Goal: Transaction & Acquisition: Download file/media

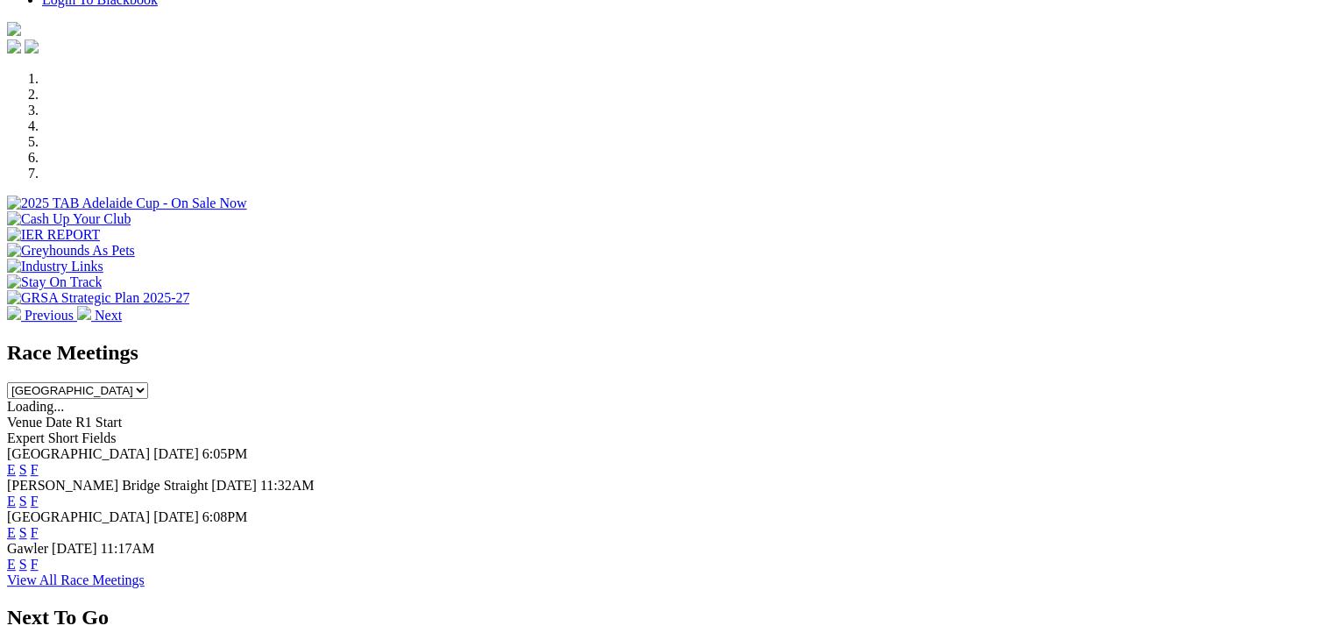
scroll to position [484, 0]
click at [39, 461] on link "F" at bounding box center [35, 468] width 8 height 15
click at [148, 381] on select "South Australia New South Wales Northern Territory Queensland Tasmania Victoria…" at bounding box center [77, 389] width 141 height 17
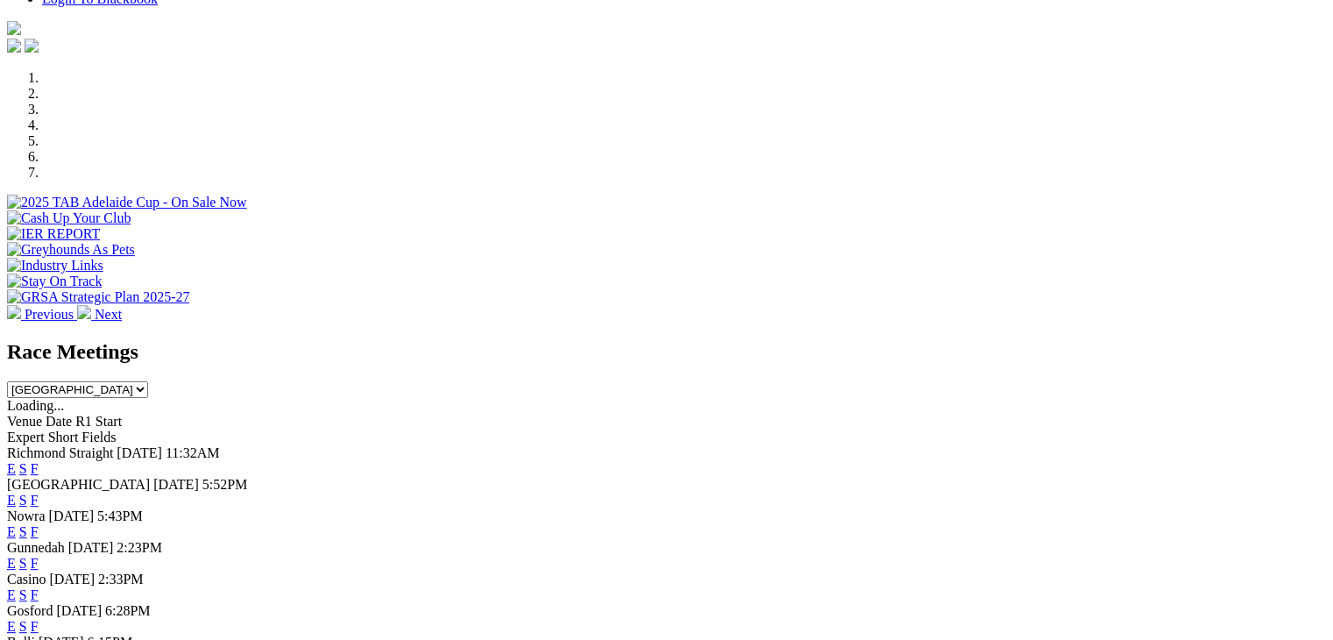
click at [39, 461] on link "F" at bounding box center [35, 468] width 8 height 15
click at [39, 492] on link "F" at bounding box center [35, 499] width 8 height 15
click at [39, 524] on link "F" at bounding box center [35, 531] width 8 height 15
click at [39, 555] on link "F" at bounding box center [35, 562] width 8 height 15
click at [884, 340] on div "Race Meetings South Australia New South Wales Northern Territory Queensland Tas…" at bounding box center [666, 369] width 1319 height 58
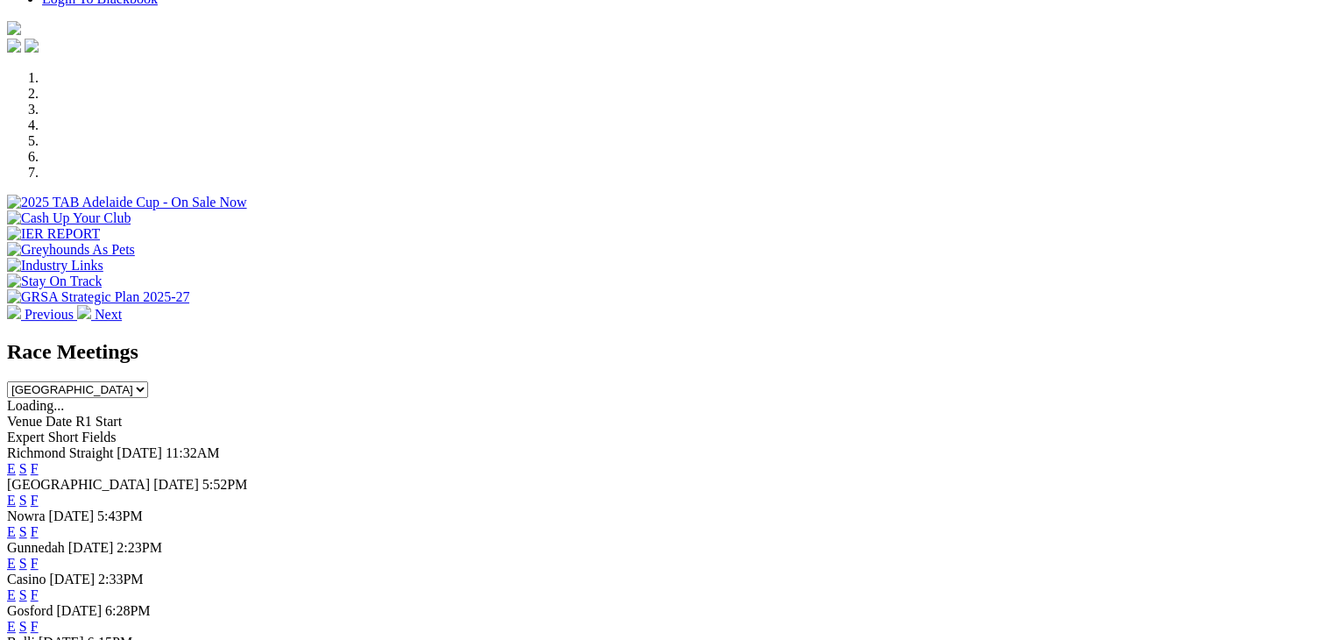
click at [884, 340] on div "Race Meetings South Australia New South Wales Northern Territory Queensland Tas…" at bounding box center [666, 369] width 1319 height 58
click at [148, 381] on select "South Australia New South Wales Northern Territory Queensland Tasmania Victoria…" at bounding box center [77, 389] width 141 height 17
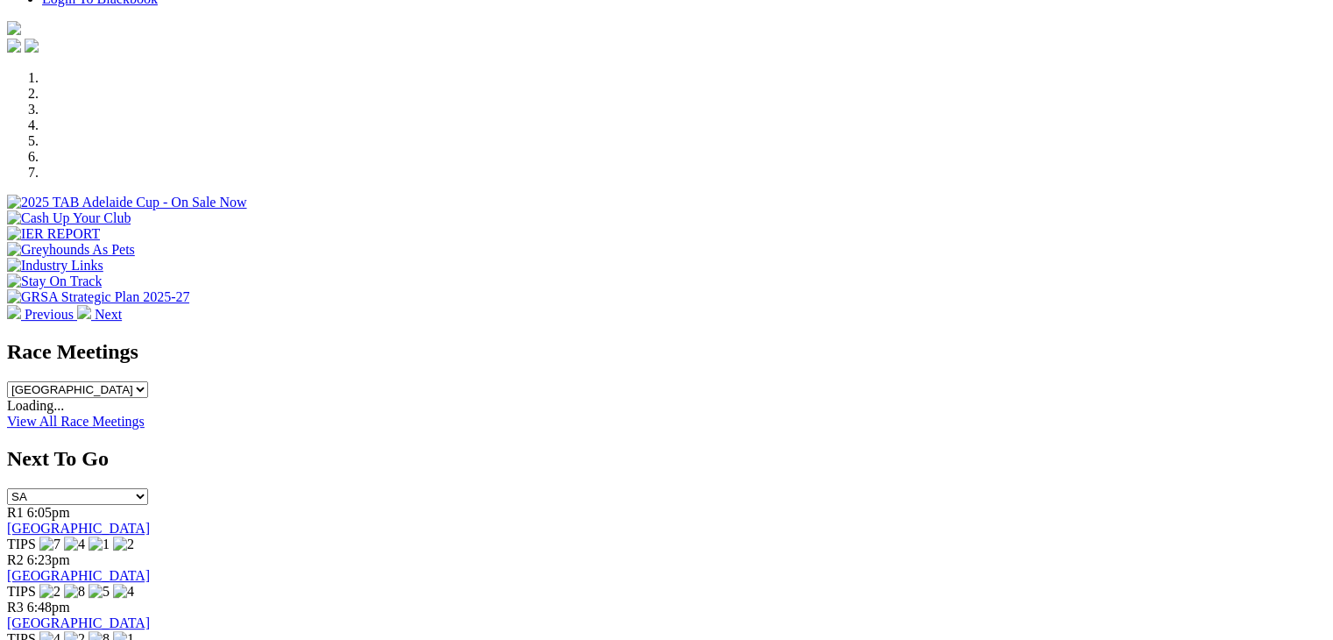
click at [148, 381] on select "South Australia New South Wales Northern Territory Queensland Tasmania Victoria…" at bounding box center [77, 389] width 141 height 17
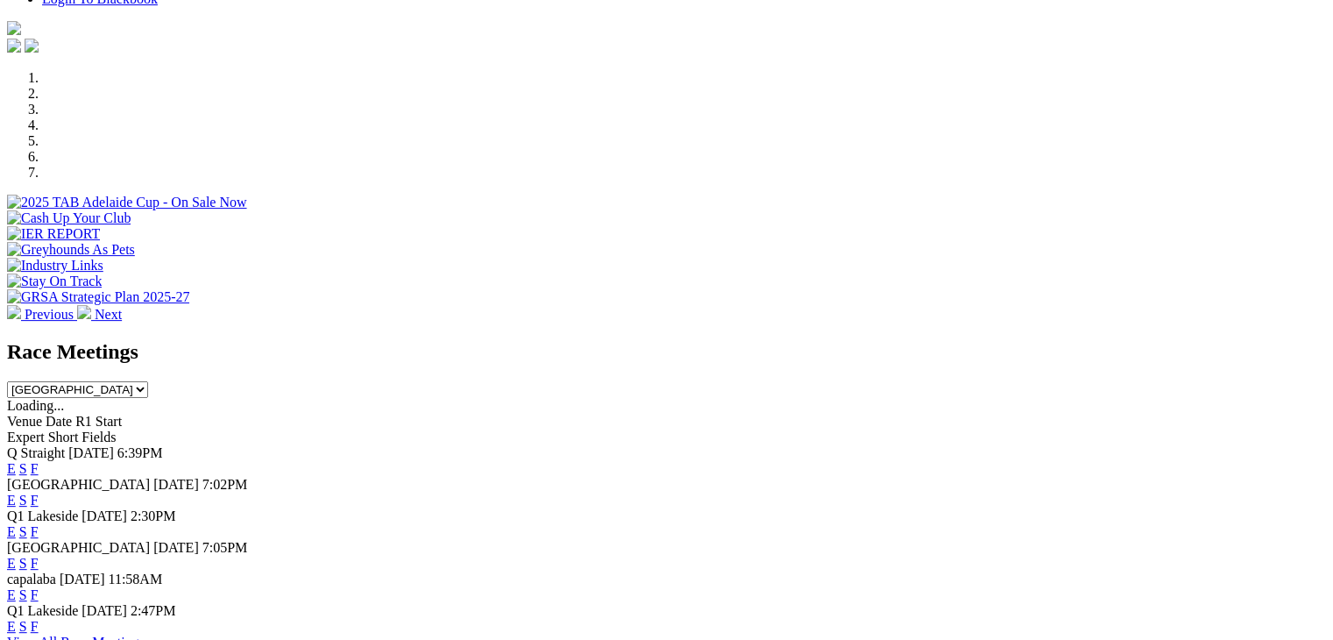
click at [39, 461] on link "F" at bounding box center [35, 468] width 8 height 15
click at [148, 381] on select "South Australia New South Wales Northern Territory Queensland Tasmania Victoria…" at bounding box center [77, 389] width 141 height 17
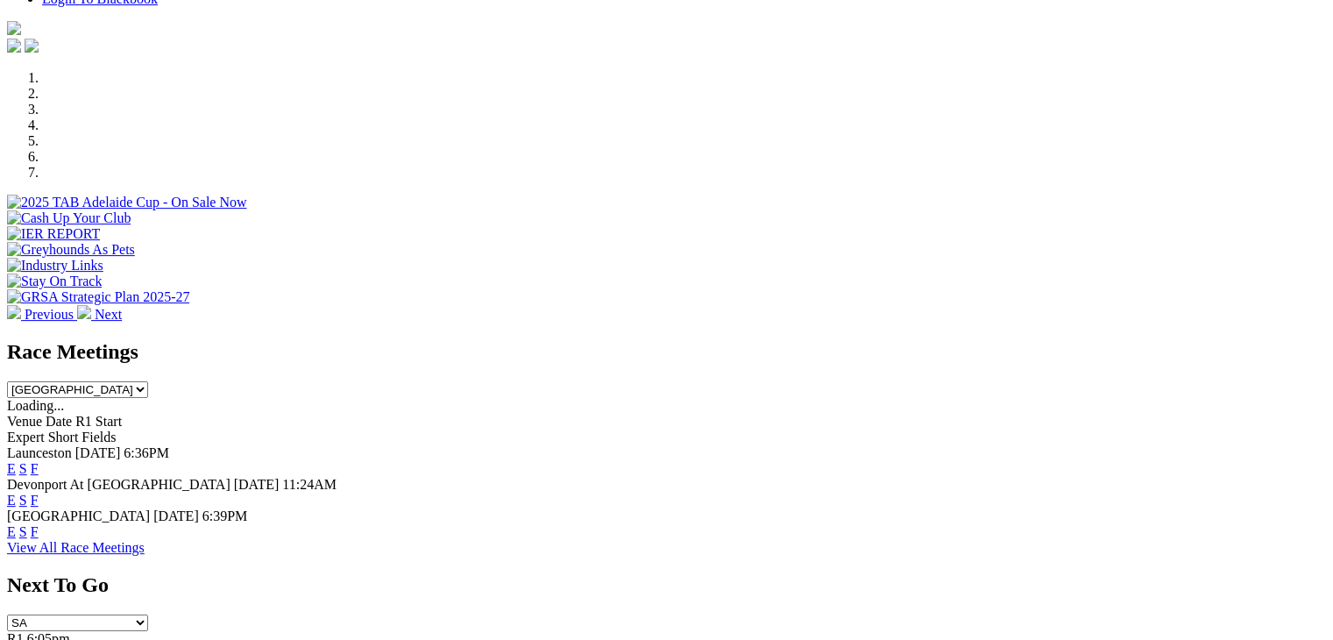
click at [39, 461] on link "F" at bounding box center [35, 468] width 8 height 15
click at [148, 381] on select "South Australia New South Wales Northern Territory Queensland Tasmania Victoria…" at bounding box center [77, 389] width 141 height 17
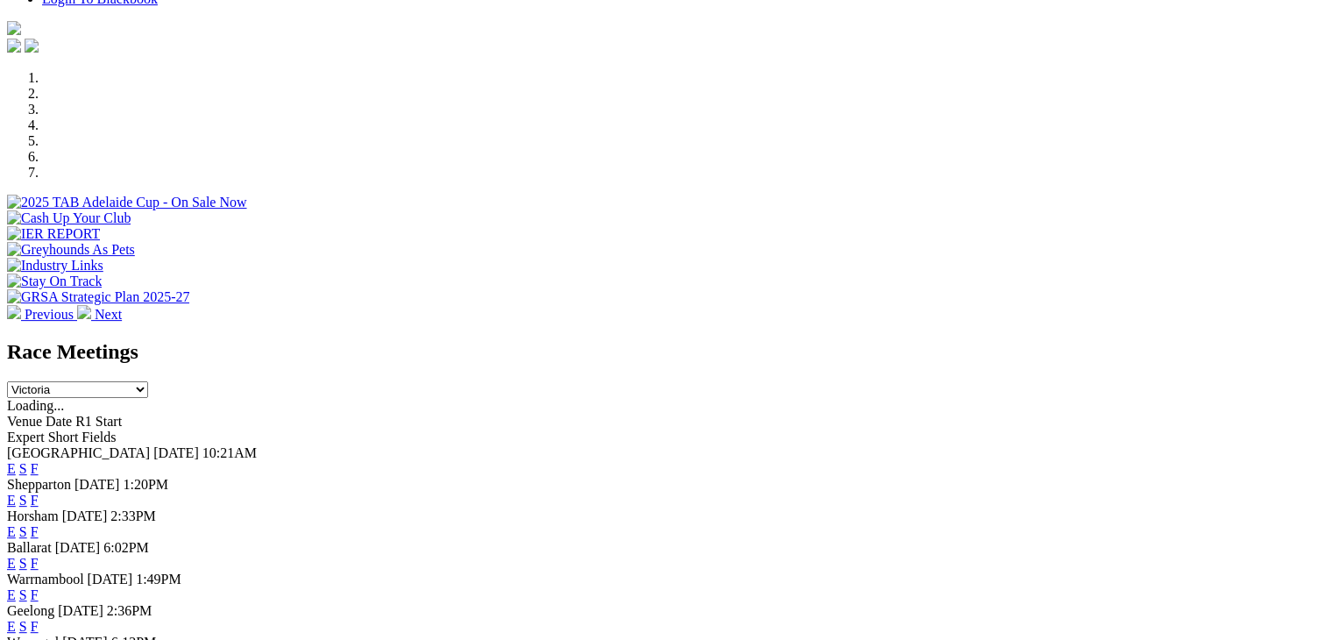
click at [39, 461] on link "F" at bounding box center [35, 468] width 8 height 15
click at [39, 492] on link "F" at bounding box center [35, 499] width 8 height 15
click at [39, 524] on link "F" at bounding box center [35, 531] width 8 height 15
click at [39, 555] on link "F" at bounding box center [35, 562] width 8 height 15
click at [148, 381] on select "South Australia New South Wales Northern Territory Queensland Tasmania Victoria…" at bounding box center [77, 389] width 141 height 17
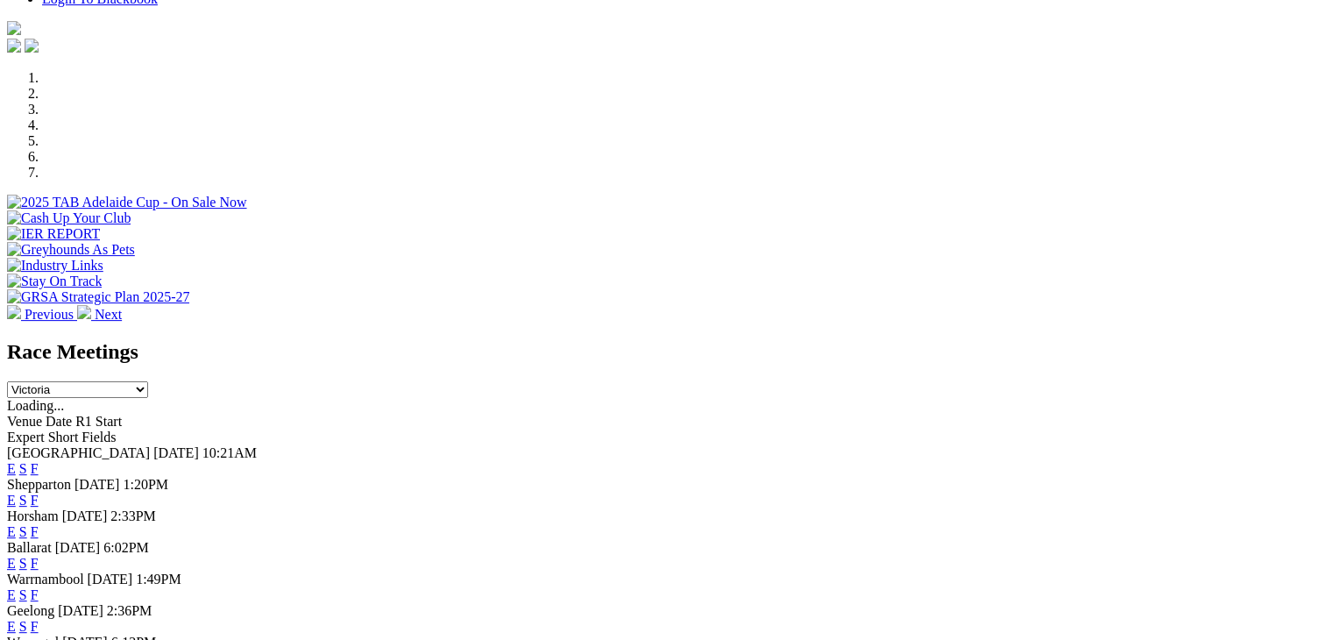
select select "WA"
click at [148, 381] on select "South Australia New South Wales Northern Territory Queensland Tasmania Victoria…" at bounding box center [77, 389] width 141 height 17
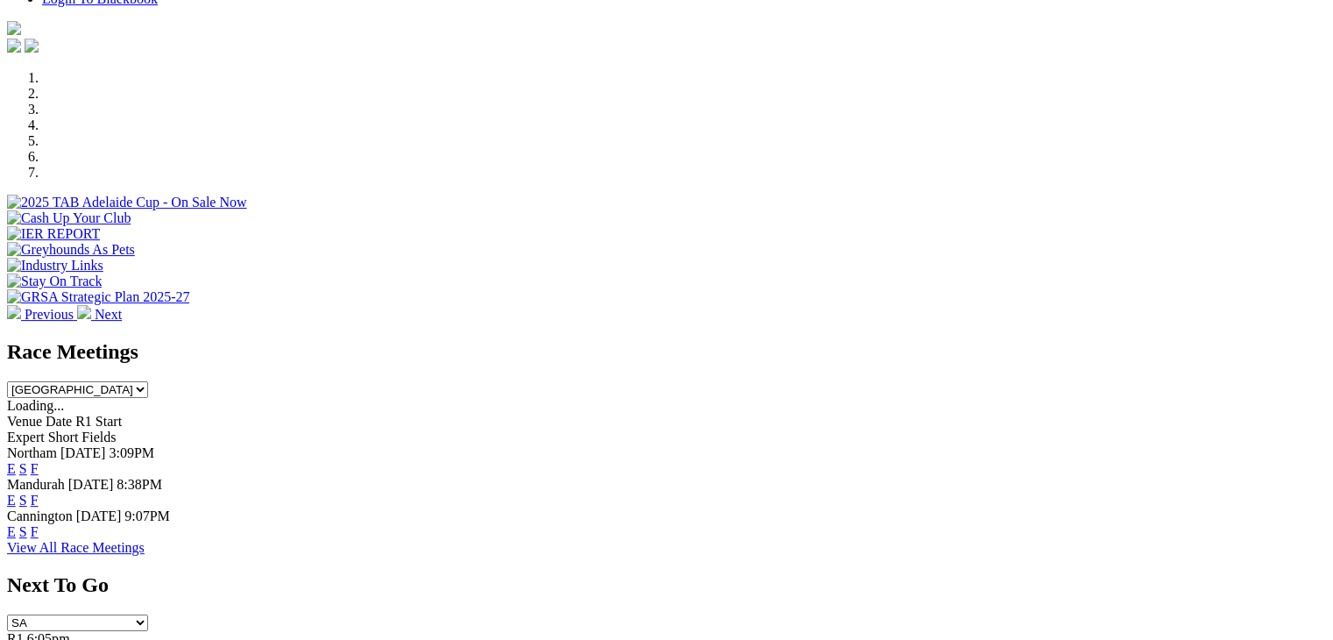
click at [39, 461] on link "F" at bounding box center [35, 468] width 8 height 15
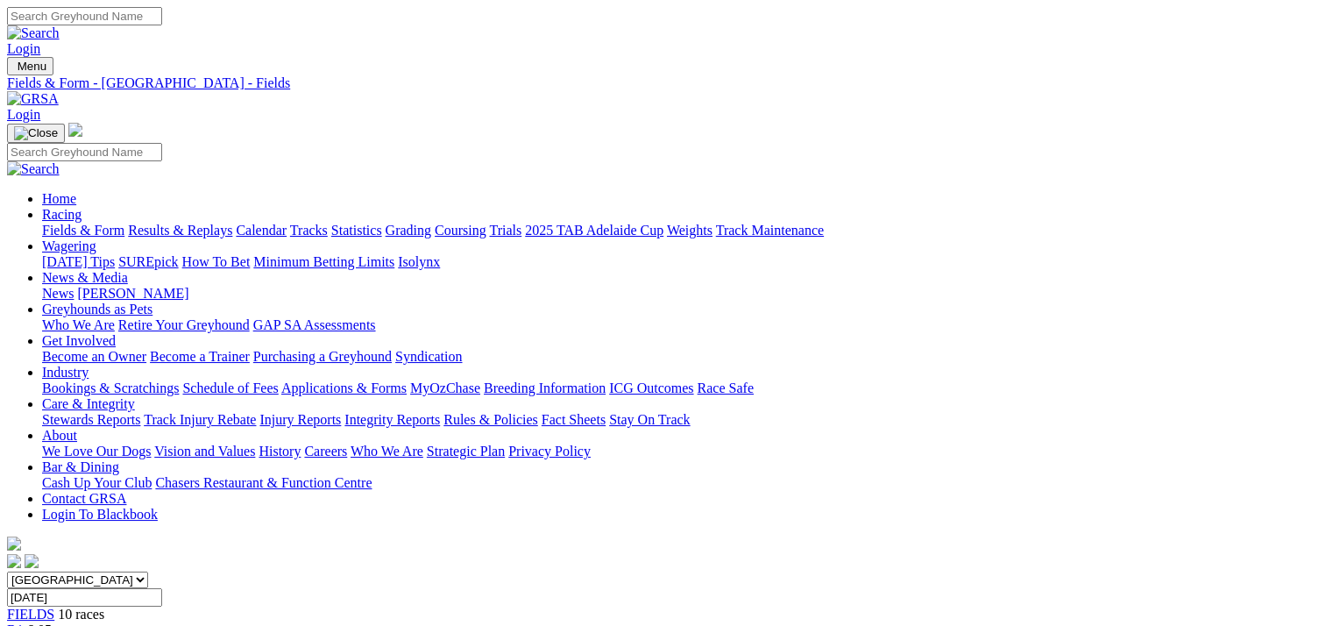
click at [948, 235] on link "CSV (Excel)" at bounding box center [912, 227] width 72 height 15
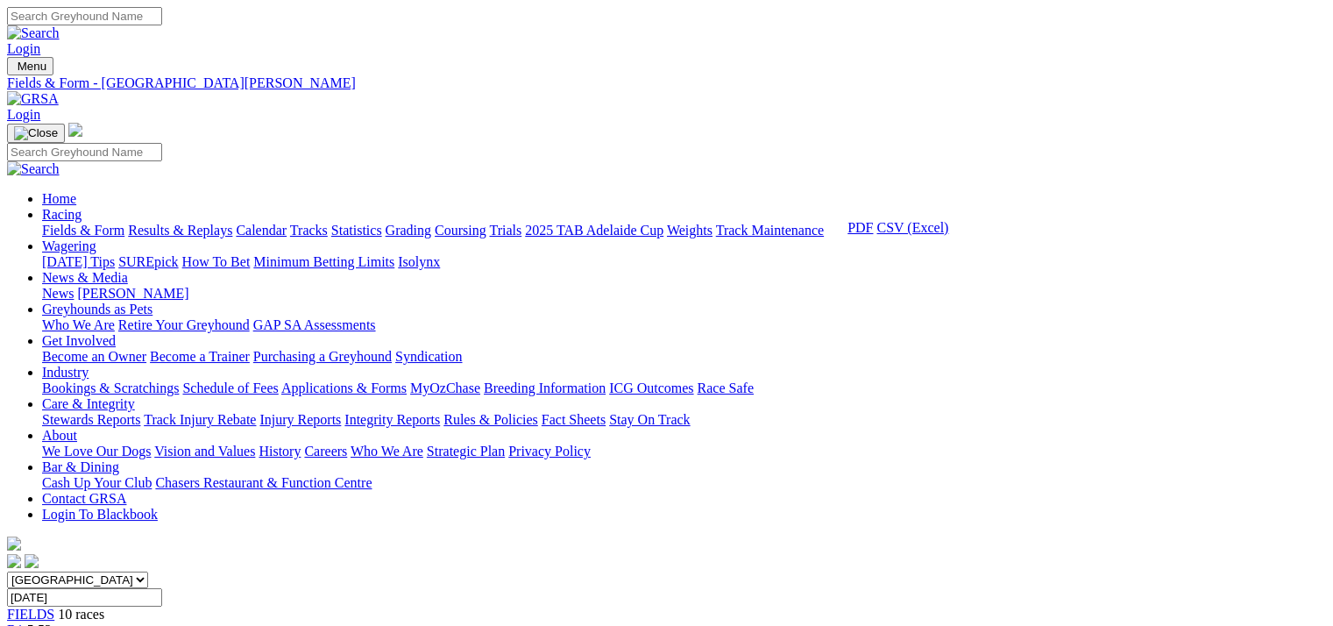
click at [948, 235] on link "CSV (Excel)" at bounding box center [912, 227] width 72 height 15
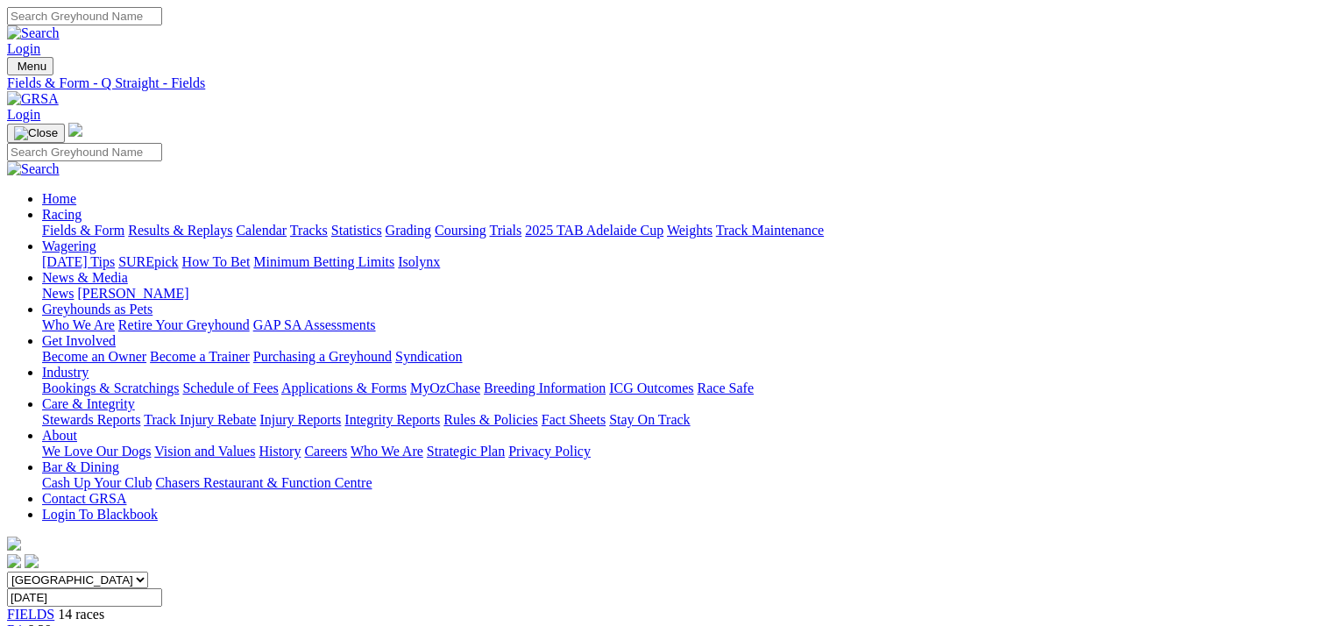
click at [948, 228] on link "CSV (Excel)" at bounding box center [912, 220] width 72 height 15
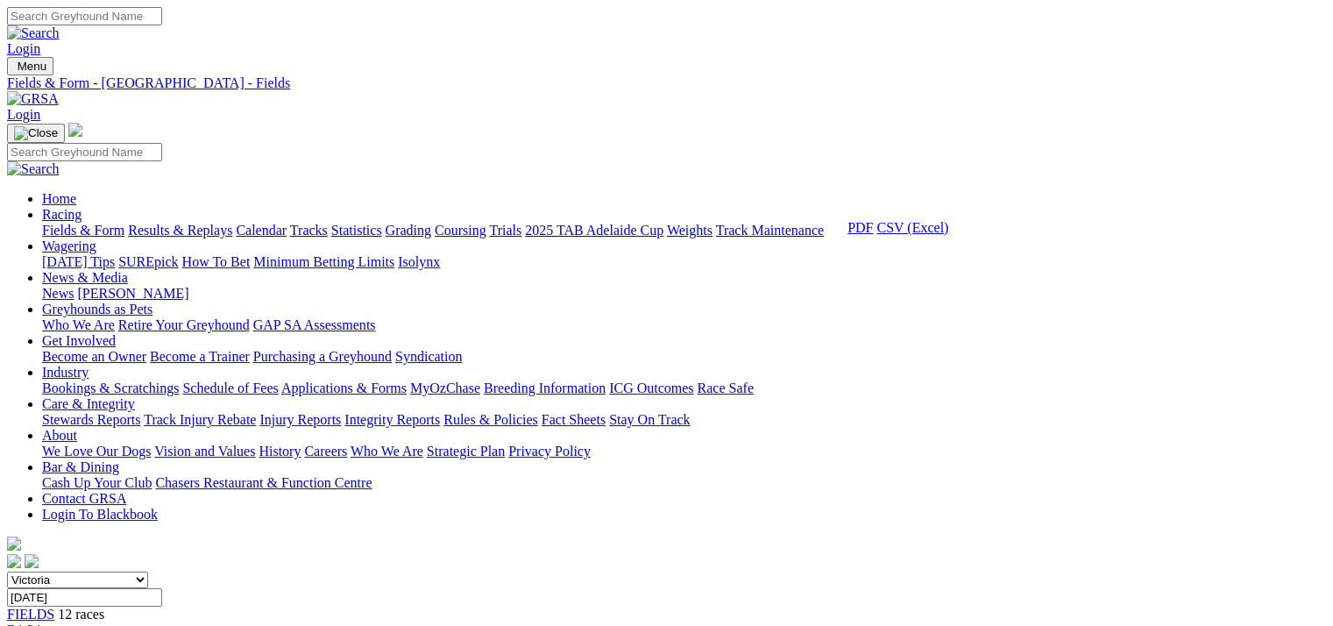
click at [948, 235] on link "CSV (Excel)" at bounding box center [912, 227] width 72 height 15
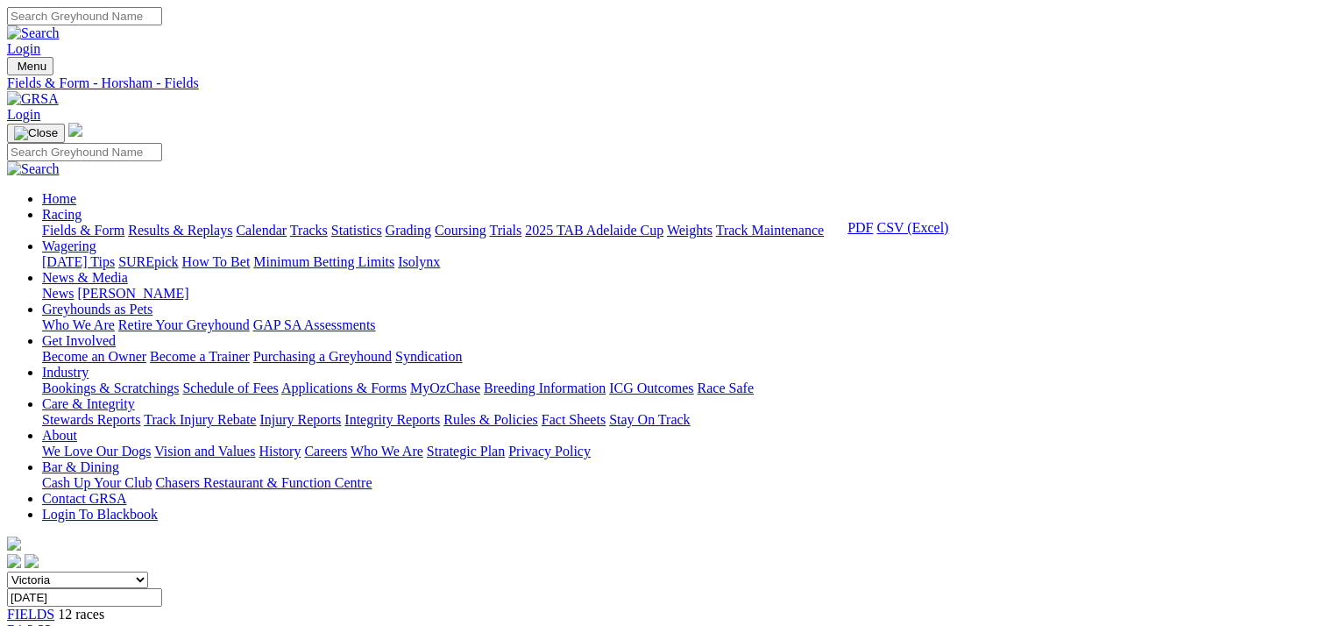
click at [948, 235] on link "CSV (Excel)" at bounding box center [912, 227] width 72 height 15
drag, startPoint x: 1028, startPoint y: 379, endPoint x: 1013, endPoint y: 390, distance: 18.2
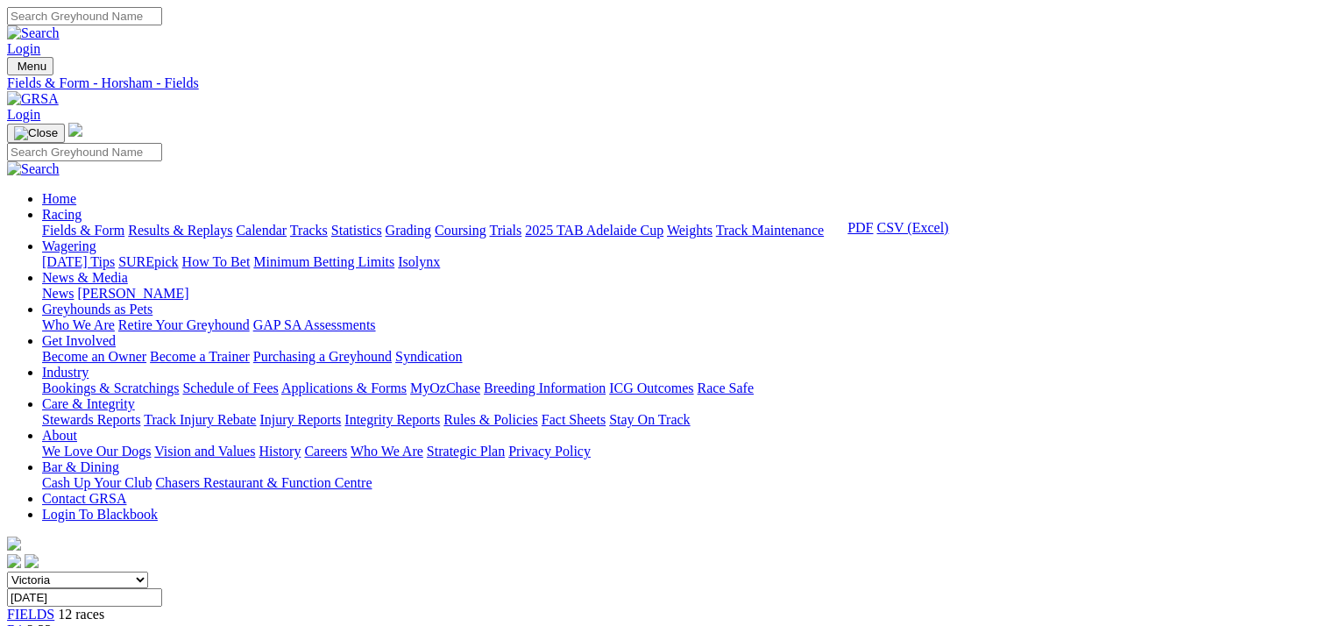
click at [948, 235] on link "CSV (Excel)" at bounding box center [912, 227] width 72 height 15
click at [948, 228] on link "CSV (Excel)" at bounding box center [912, 220] width 72 height 15
